Goal: Task Accomplishment & Management: Complete application form

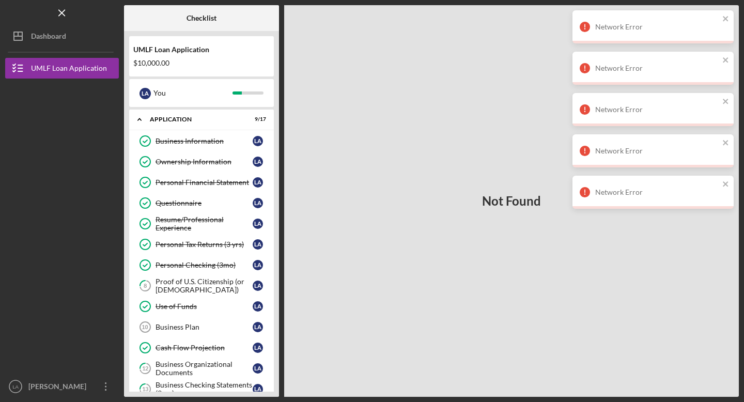
scroll to position [138, 0]
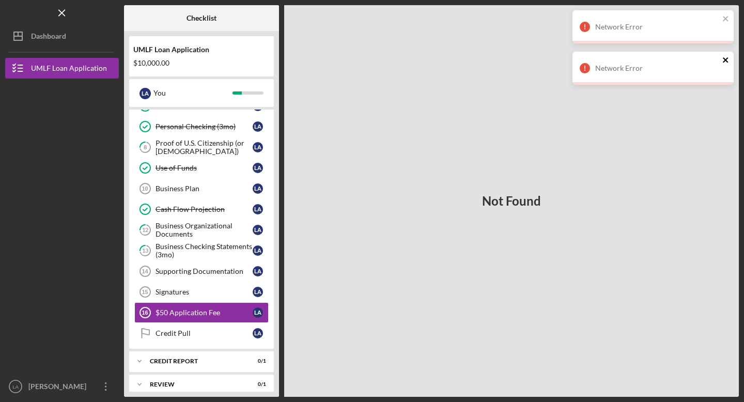
click at [727, 60] on icon "close" at bounding box center [725, 60] width 7 height 8
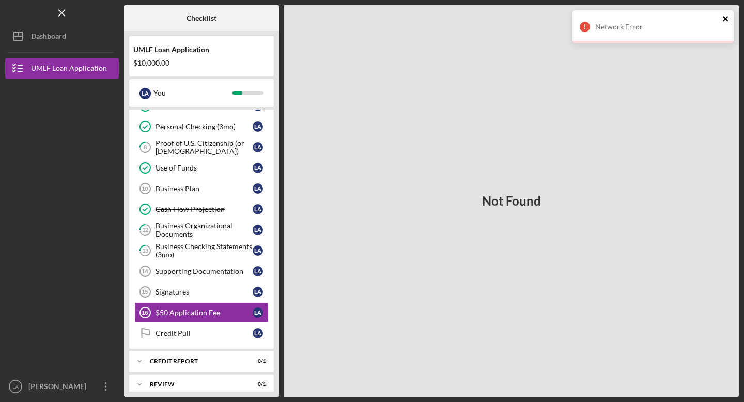
click at [726, 19] on icon "close" at bounding box center [725, 18] width 7 height 8
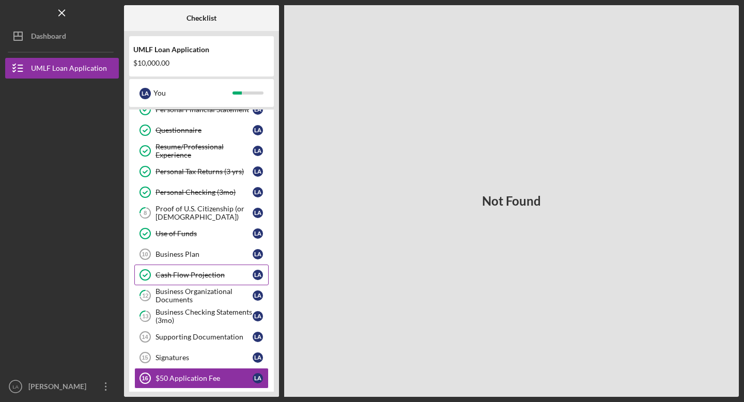
scroll to position [77, 0]
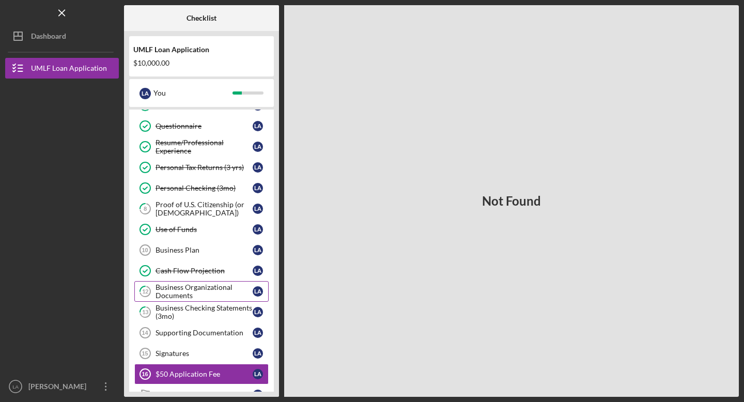
click at [200, 291] on div "Business Organizational Documents" at bounding box center [203, 291] width 97 height 17
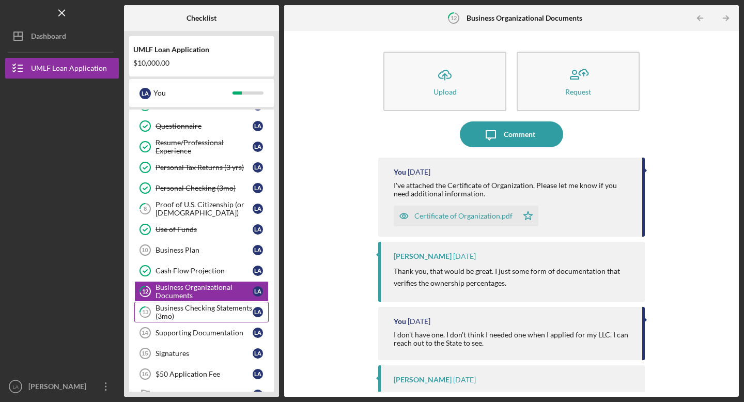
click at [198, 315] on div "Business Checking Statements (3mo)" at bounding box center [203, 312] width 97 height 17
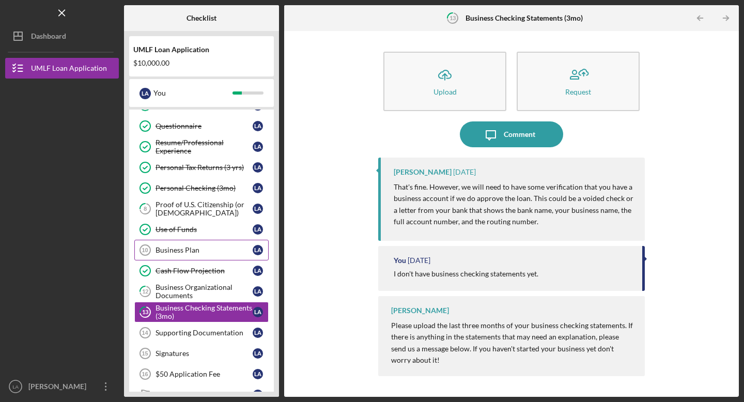
click at [199, 252] on div "Business Plan" at bounding box center [203, 250] width 97 height 8
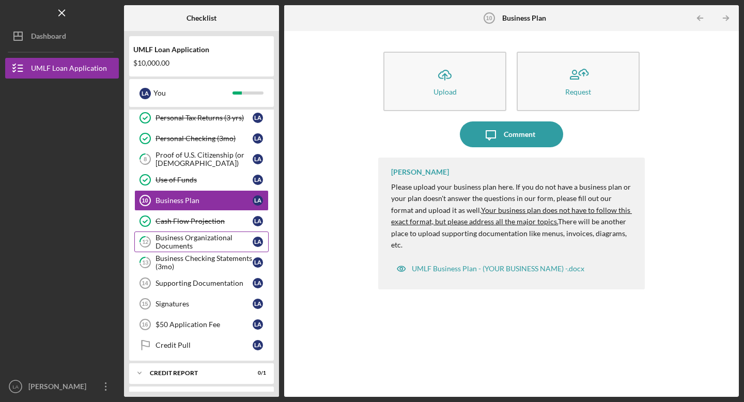
scroll to position [131, 0]
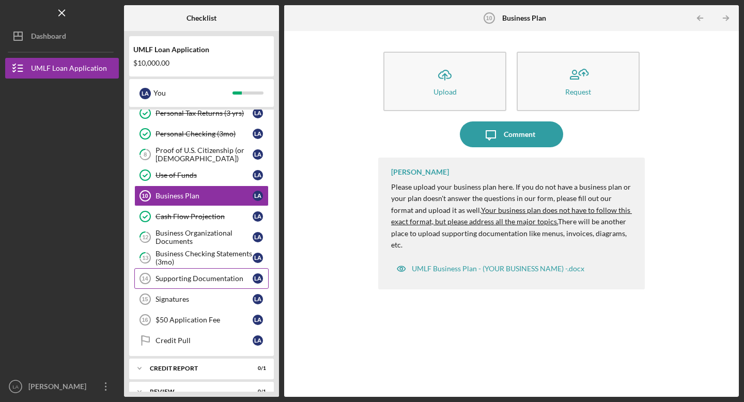
click at [189, 282] on div "Supporting Documentation" at bounding box center [203, 278] width 97 height 8
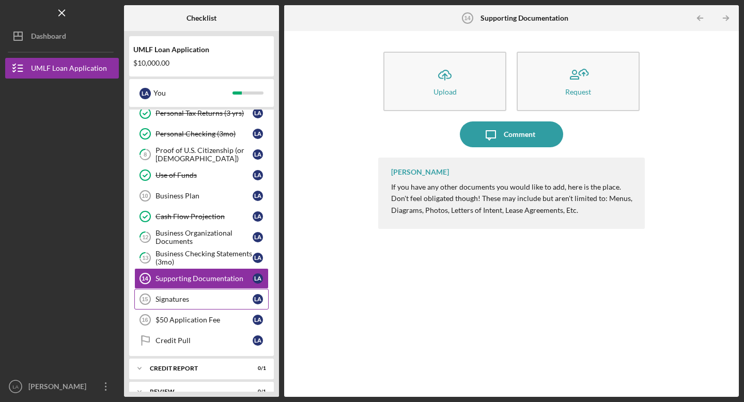
click at [175, 300] on div "Signatures" at bounding box center [203, 299] width 97 height 8
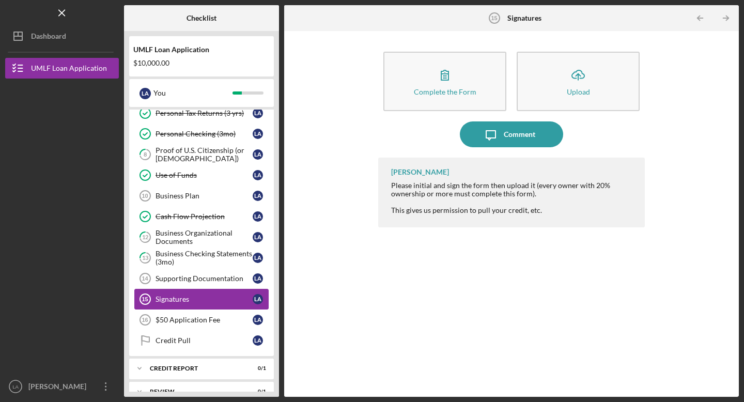
scroll to position [132, 0]
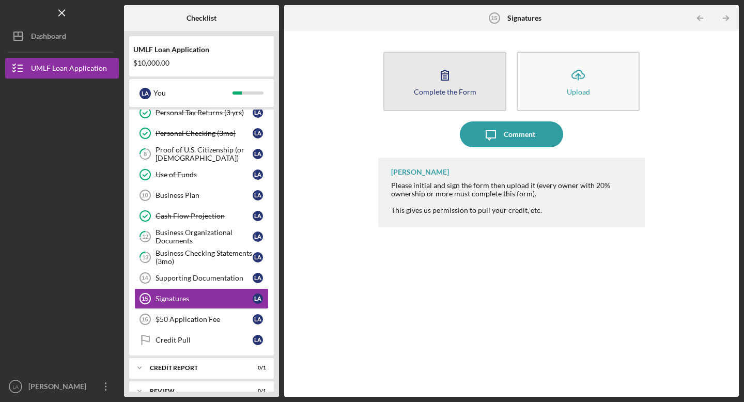
click at [435, 84] on icon "button" at bounding box center [445, 75] width 26 height 26
click at [444, 82] on icon "button" at bounding box center [445, 75] width 26 height 26
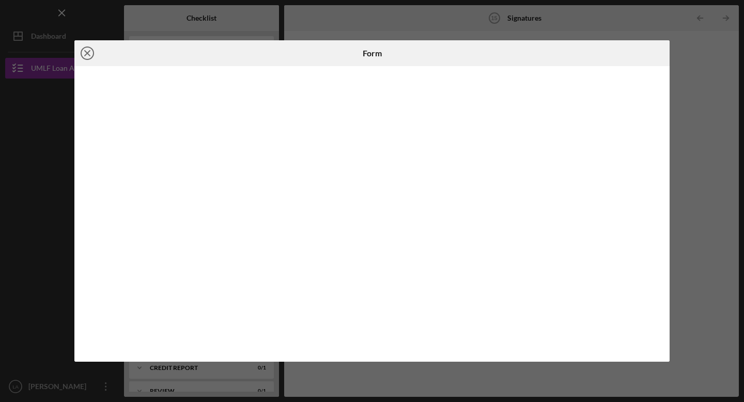
click at [86, 57] on icon "Icon/Close" at bounding box center [87, 53] width 26 height 26
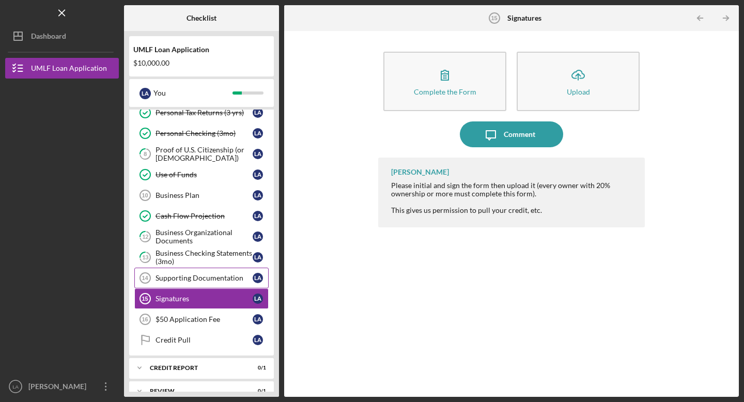
click at [180, 280] on div "Supporting Documentation" at bounding box center [203, 278] width 97 height 8
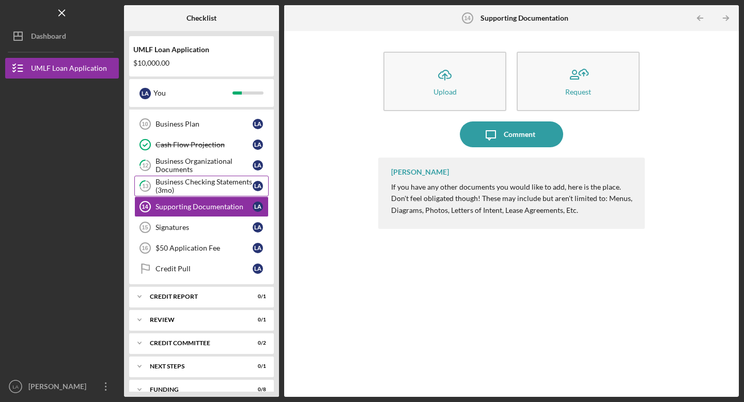
scroll to position [205, 0]
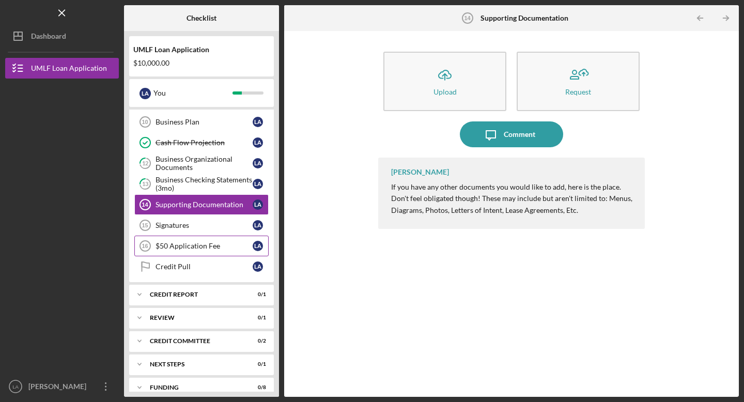
click at [186, 249] on div "$50 Application Fee" at bounding box center [203, 246] width 97 height 8
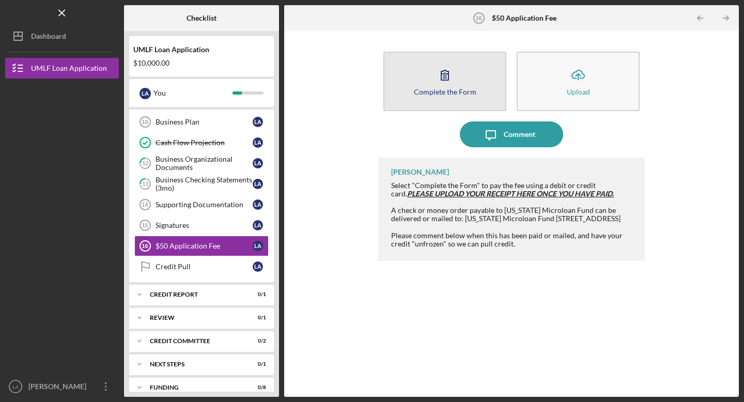
click at [444, 96] on button "Complete the Form Form" at bounding box center [444, 81] width 123 height 59
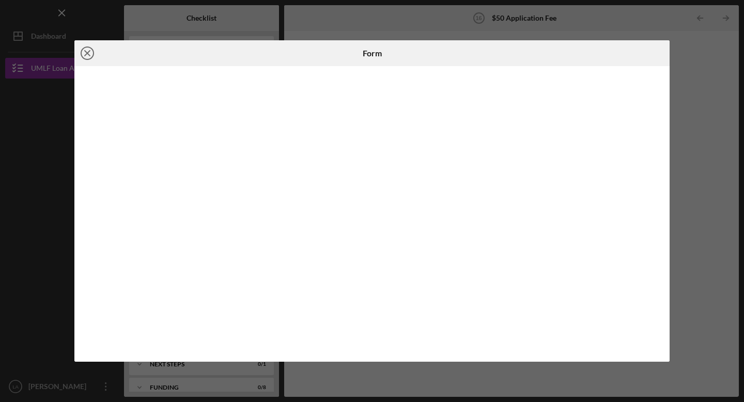
click at [86, 54] on line at bounding box center [87, 53] width 5 height 5
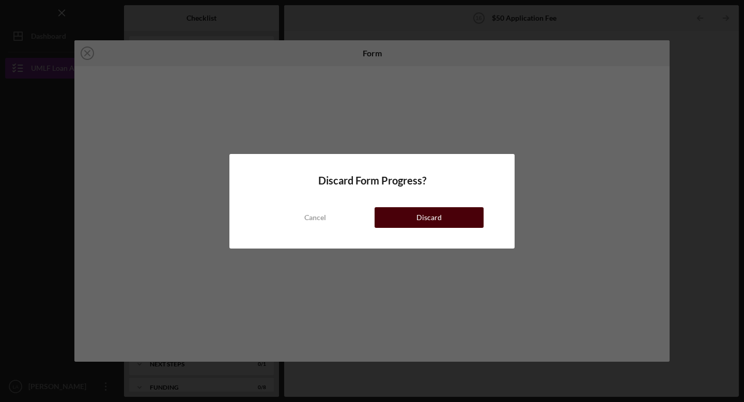
click at [427, 221] on div "Discard" at bounding box center [428, 217] width 25 height 21
